Goal: Check status

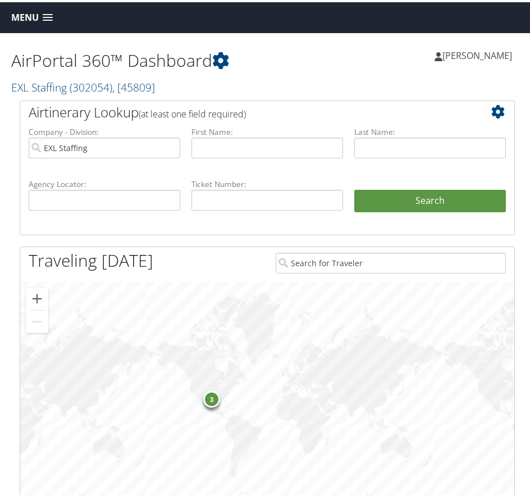
click at [48, 11] on link "Menu" at bounding box center [32, 15] width 53 height 19
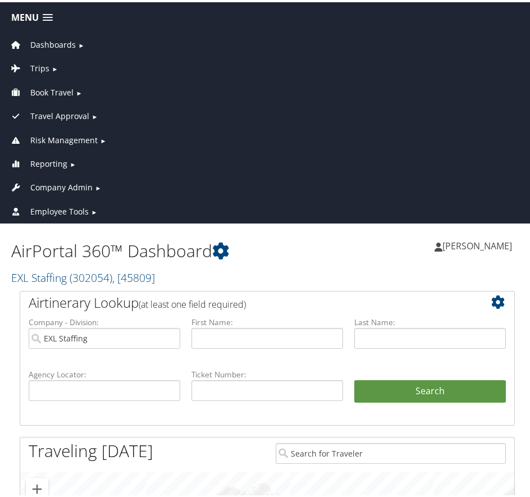
click at [49, 156] on span "Reporting" at bounding box center [48, 162] width 37 height 12
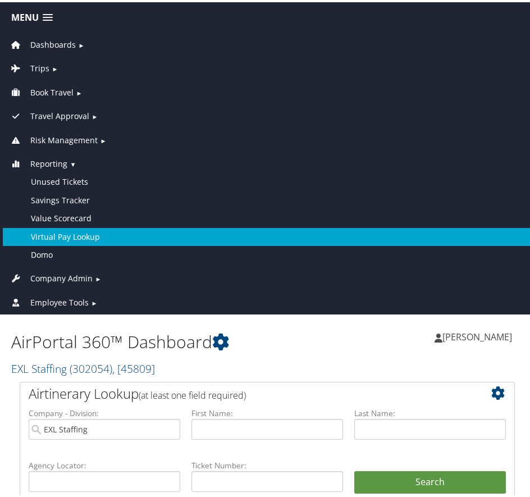
click at [65, 233] on link "Virtual Pay Lookup" at bounding box center [267, 235] width 529 height 18
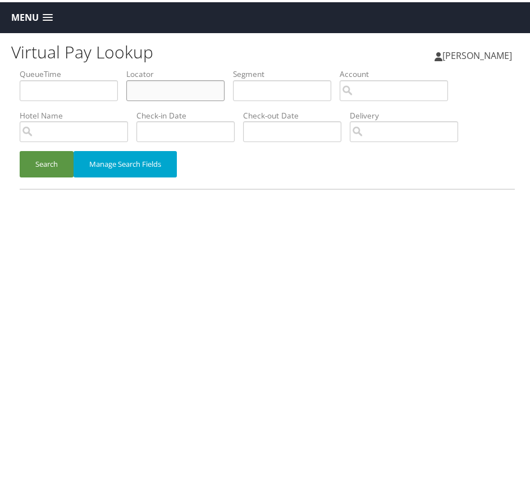
click at [179, 85] on input "text" at bounding box center [175, 88] width 98 height 21
paste input "FWFTNR"
type input "FWFTNR"
click at [37, 160] on button "Search" at bounding box center [47, 162] width 54 height 26
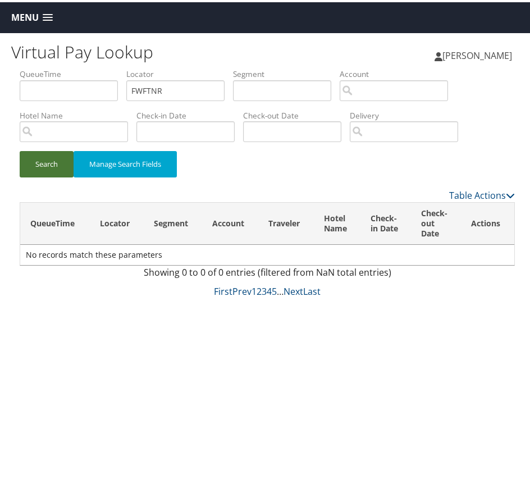
click at [37, 160] on button "Search" at bounding box center [47, 162] width 54 height 26
click at [281, 171] on div "Search Manage Search Fields" at bounding box center [267, 168] width 512 height 38
drag, startPoint x: 159, startPoint y: 87, endPoint x: 120, endPoint y: 91, distance: 39.0
click at [120, 66] on ul "QueueTime Locator FWFTNR Segment Account Traveler Hotel Name Check-in Date Chec…" at bounding box center [268, 66] width 496 height 0
paste input "WHOHJN"
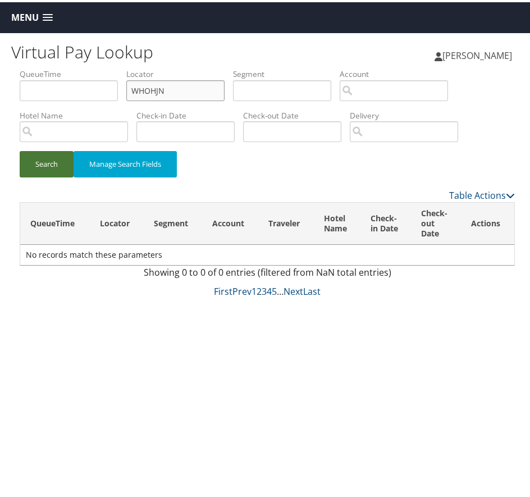
type input "WHOHJN"
click at [46, 159] on button "Search" at bounding box center [47, 162] width 54 height 26
click at [237, 335] on div "Virtual Pay Lookup [PERSON_NAME] [PERSON_NAME] My Settings Travel Agency Contac…" at bounding box center [267, 279] width 535 height 497
click at [52, 163] on button "Search" at bounding box center [47, 162] width 54 height 26
